Goal: Task Accomplishment & Management: Manage account settings

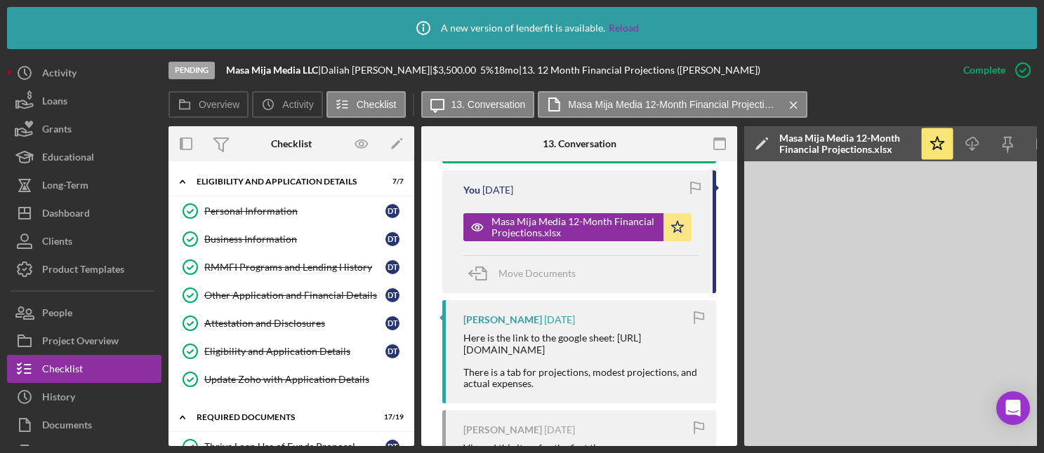
scroll to position [25, 0]
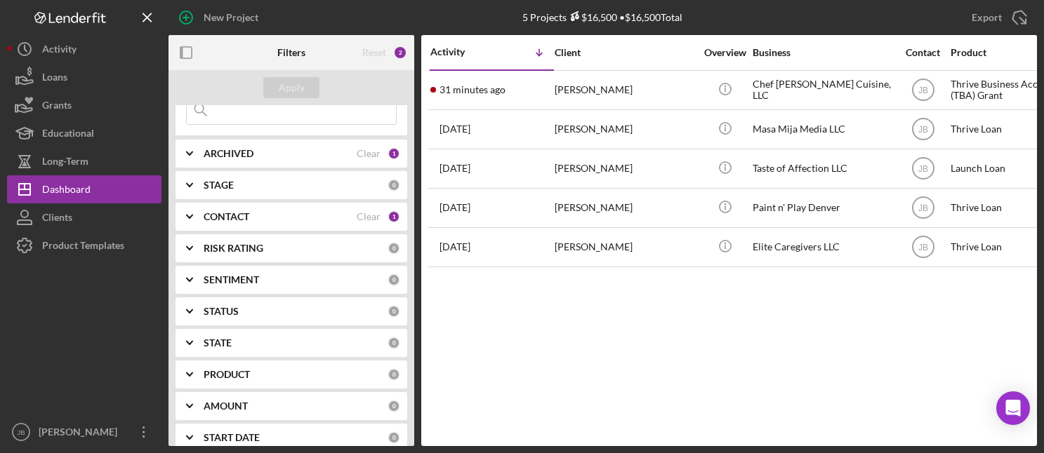
scroll to position [68, 0]
click at [340, 219] on div "CONTACT" at bounding box center [280, 216] width 153 height 11
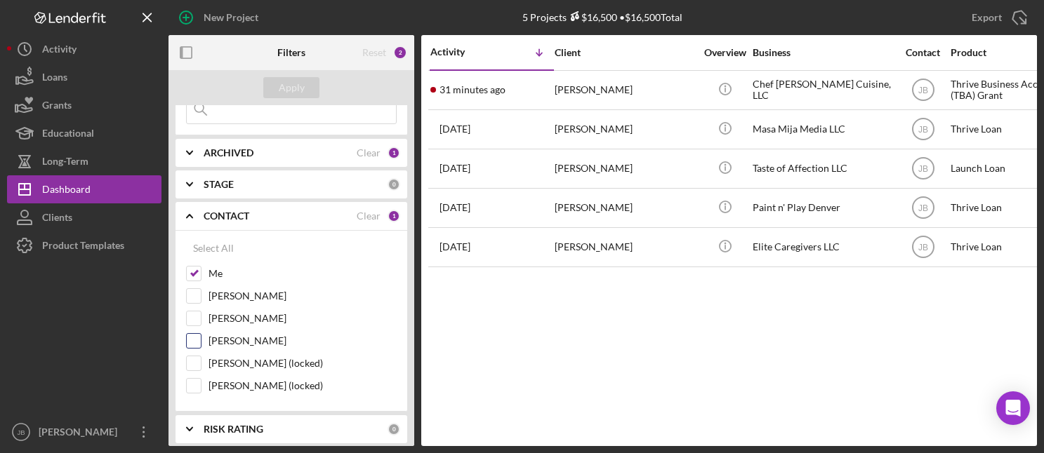
click at [197, 342] on input "[PERSON_NAME]" at bounding box center [194, 341] width 14 height 14
checkbox input "true"
click at [197, 274] on input "Me" at bounding box center [194, 274] width 14 height 14
checkbox input "false"
click at [272, 84] on button "Apply" at bounding box center [291, 87] width 56 height 21
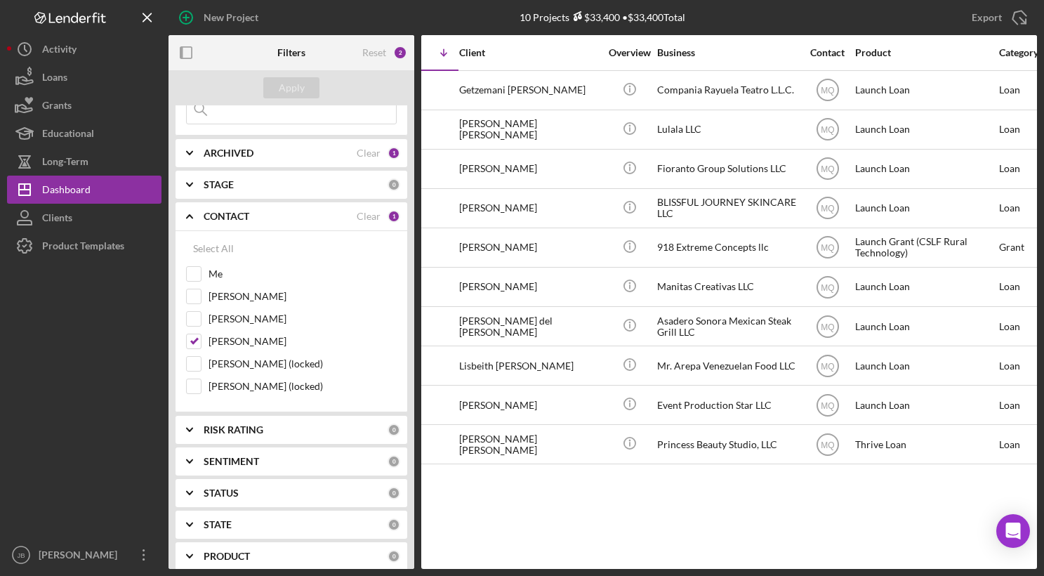
scroll to position [0, 0]
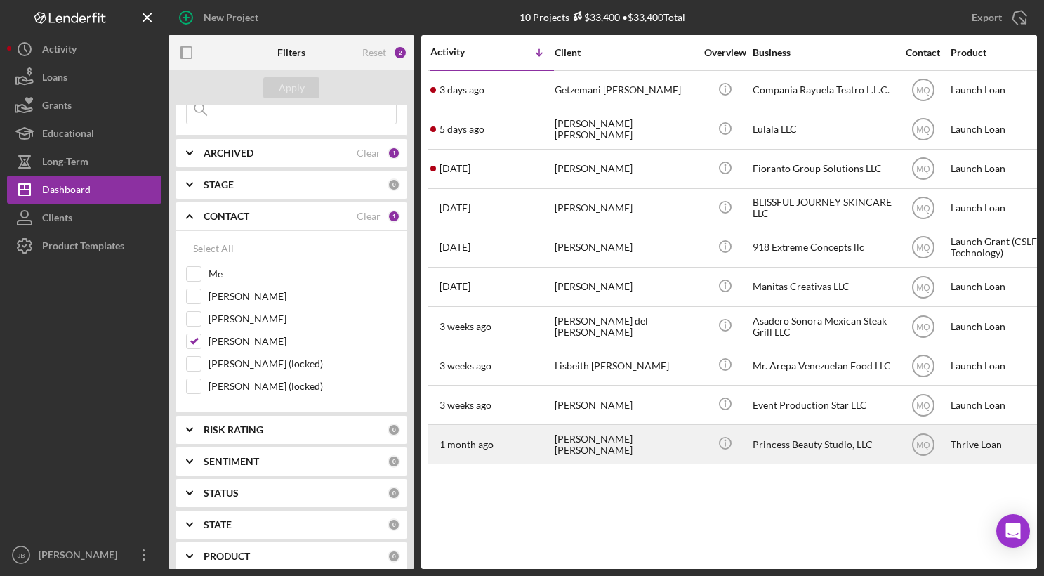
click at [601, 443] on div "[PERSON_NAME] [PERSON_NAME]" at bounding box center [624, 443] width 140 height 37
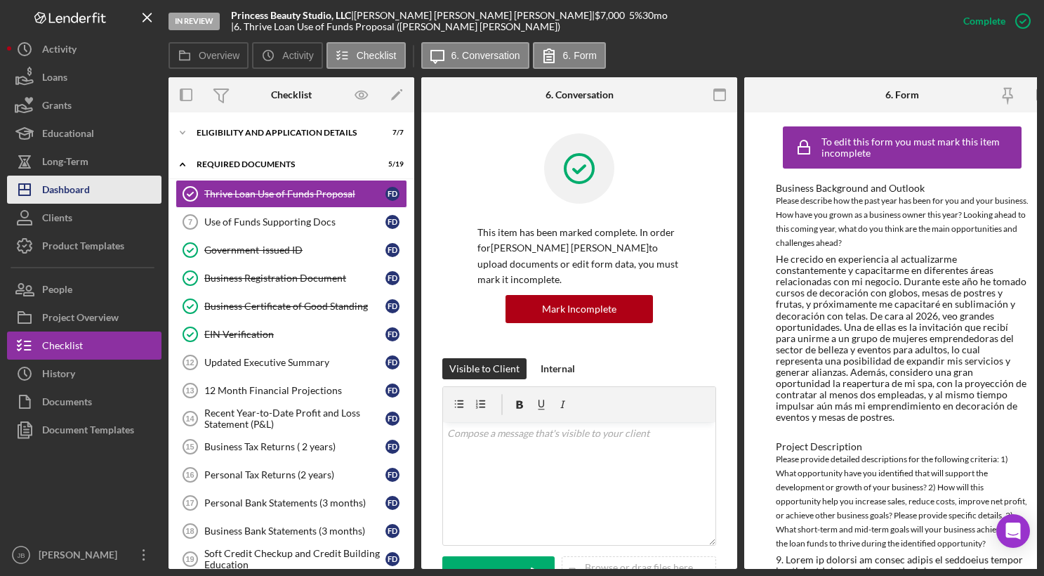
click at [60, 190] on div "Dashboard" at bounding box center [66, 191] width 48 height 32
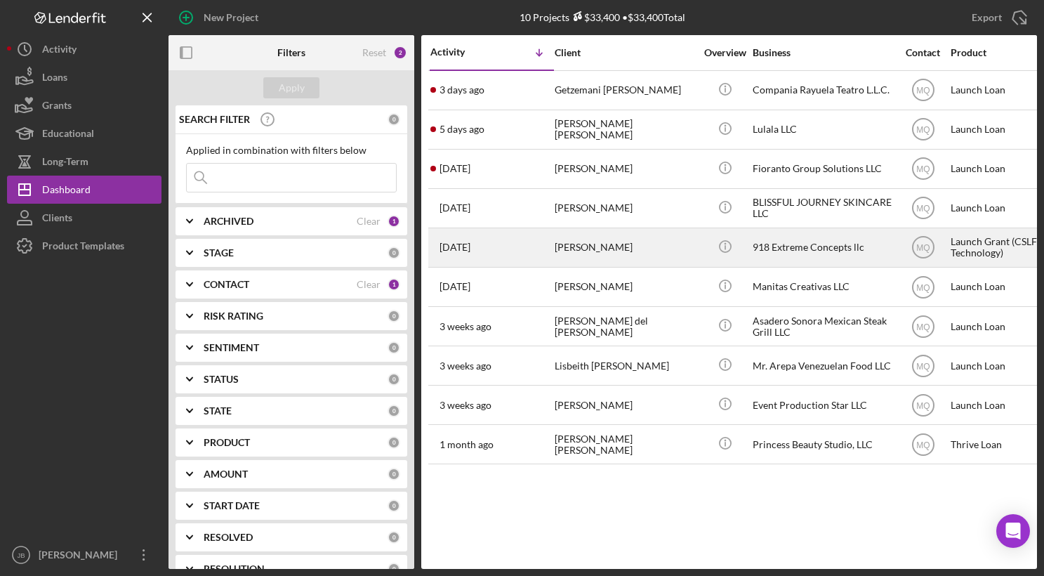
click at [637, 250] on div "[PERSON_NAME]" at bounding box center [624, 247] width 140 height 37
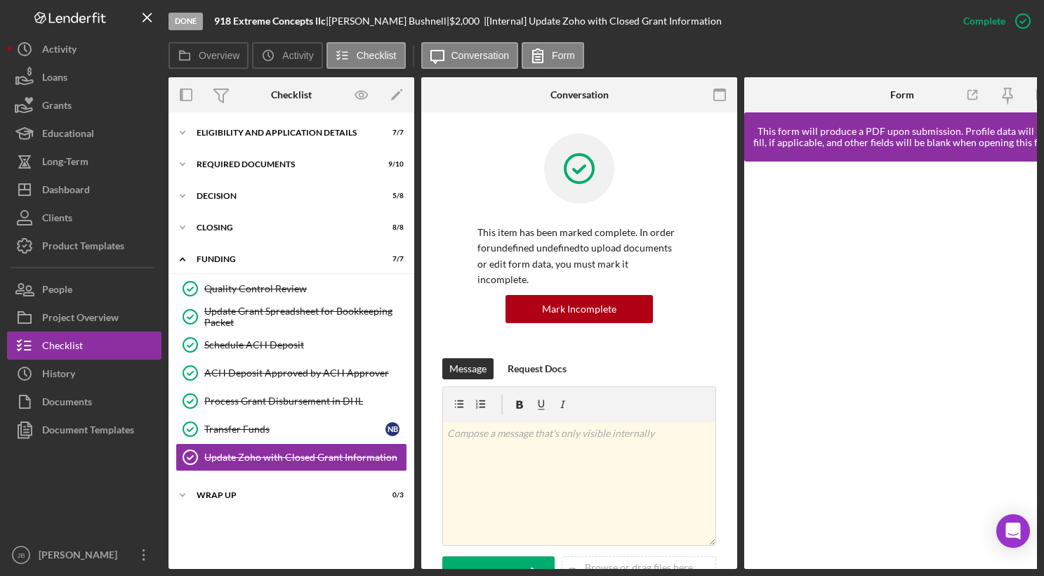
click at [144, 19] on icon "Icon/Menu Close" at bounding box center [148, 18] width 32 height 32
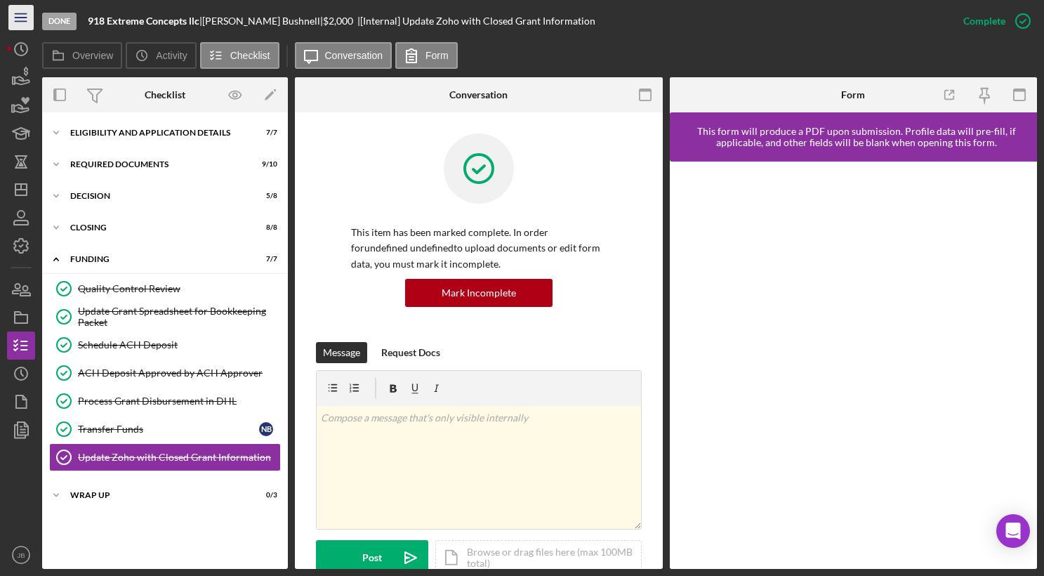
click at [20, 20] on icon "Icon/Menu" at bounding box center [22, 18] width 32 height 32
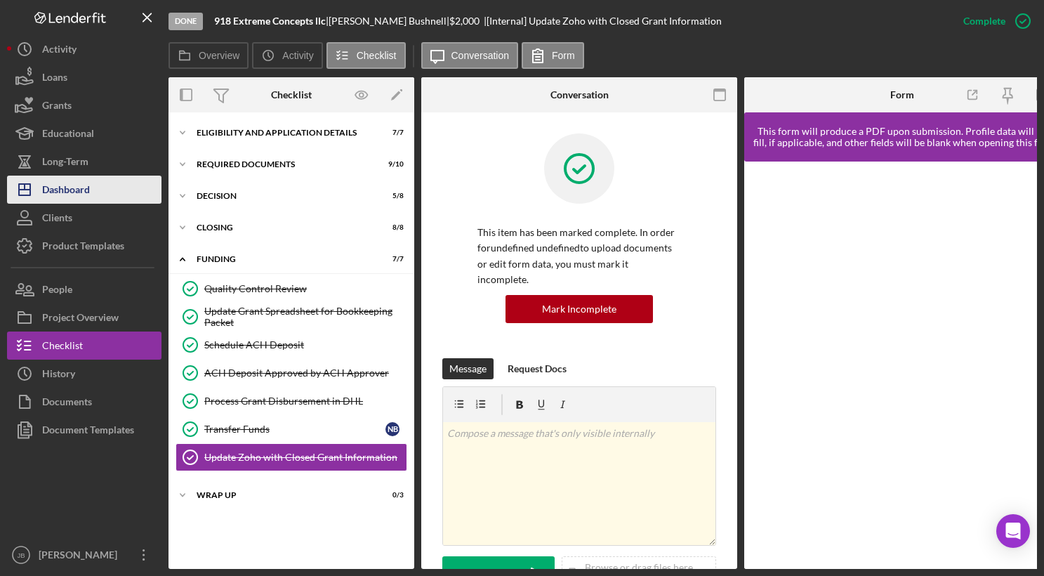
click at [120, 190] on button "Icon/Dashboard Dashboard" at bounding box center [84, 189] width 154 height 28
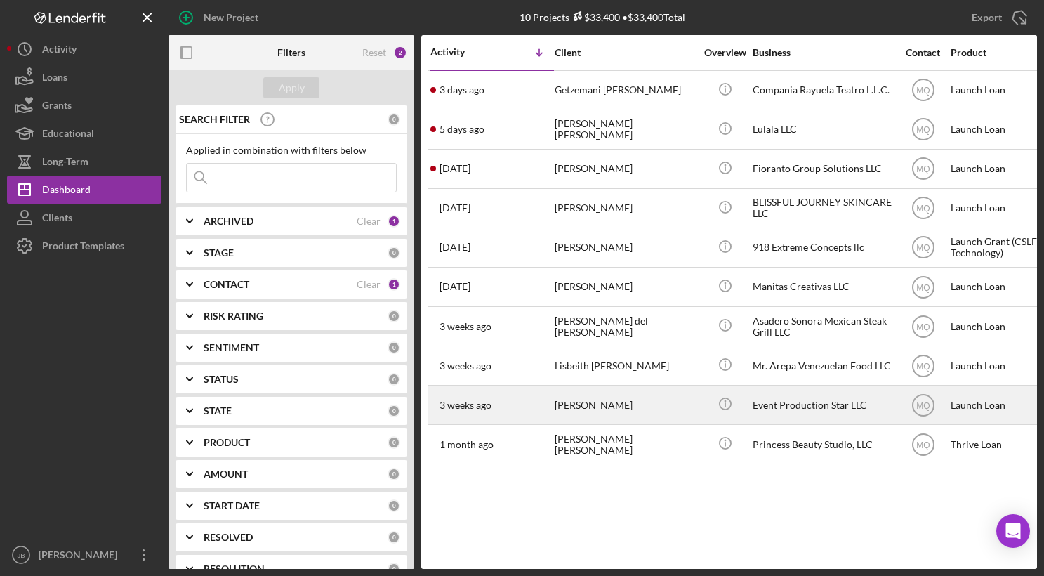
click at [649, 401] on div "[PERSON_NAME]" at bounding box center [624, 404] width 140 height 37
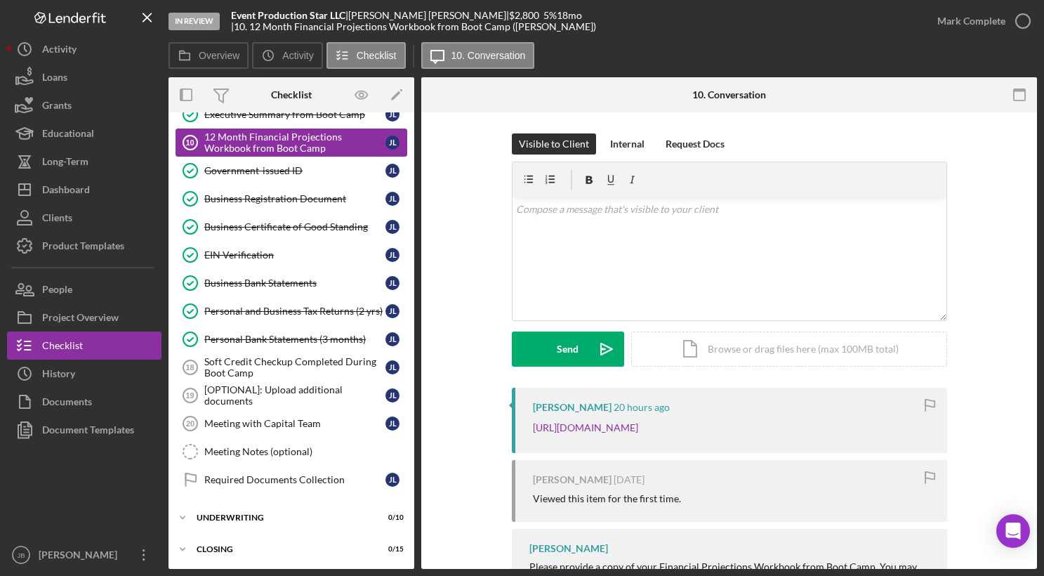
scroll to position [229, 0]
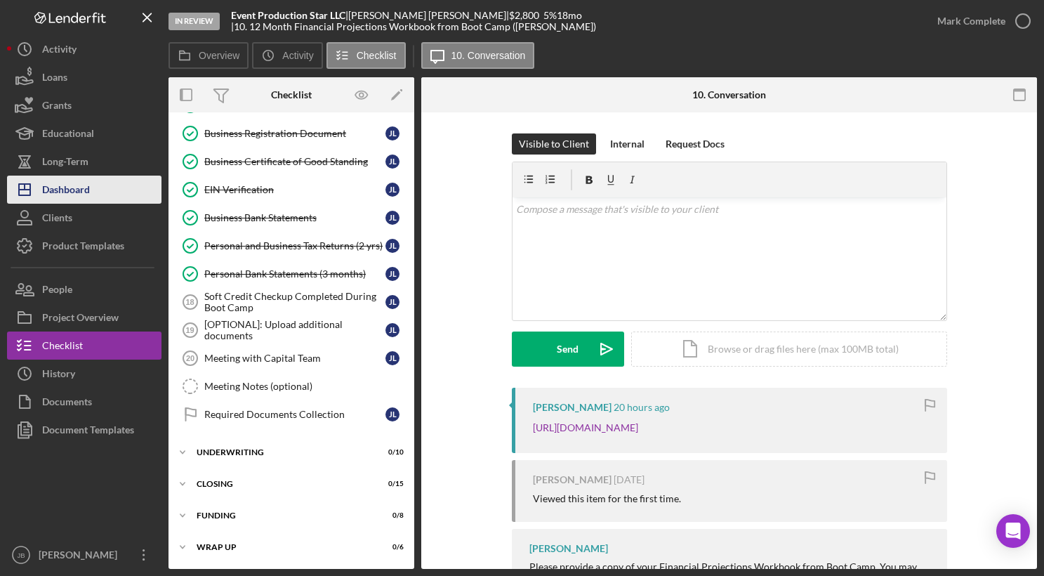
click at [98, 194] on button "Icon/Dashboard Dashboard" at bounding box center [84, 189] width 154 height 28
